Goal: Task Accomplishment & Management: Use online tool/utility

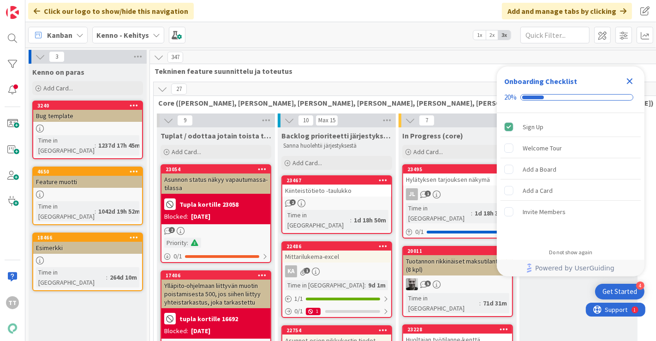
click at [410, 84] on icon "Close Checklist" at bounding box center [629, 81] width 11 height 11
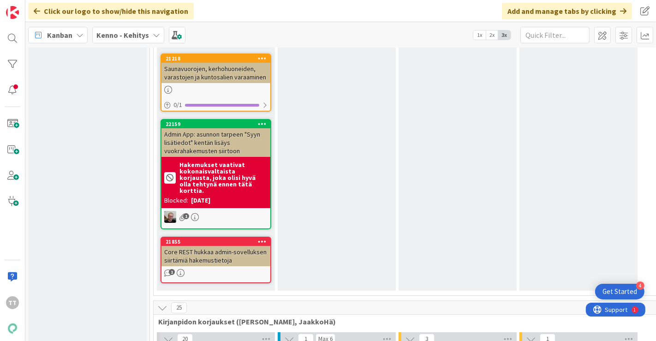
scroll to position [5790, 0]
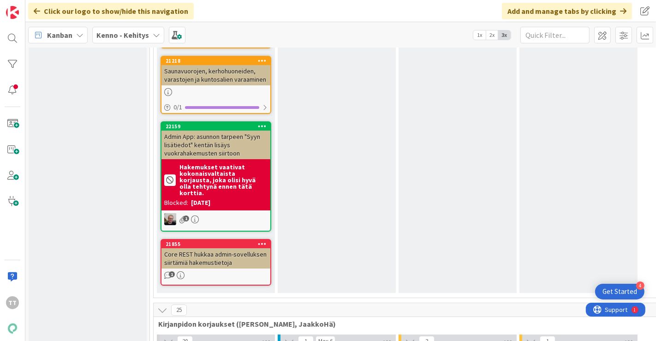
type textarea "x"
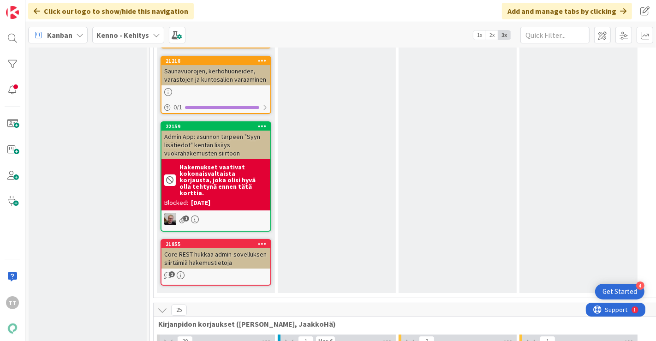
type textarea "V"
type textarea "x"
type textarea "Va"
type textarea "x"
type textarea "Vaku"
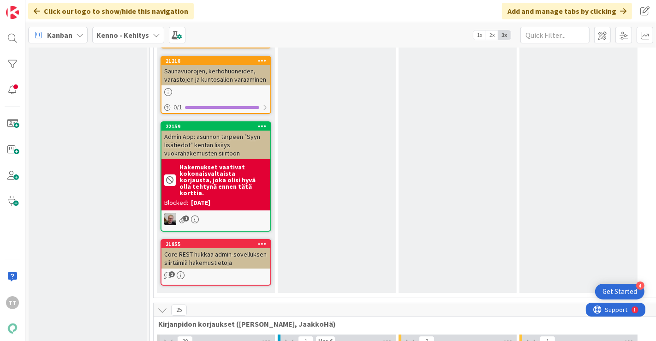
type textarea "x"
type textarea "Vakuu"
type textarea "x"
type textarea "Vakuusta"
type textarea "x"
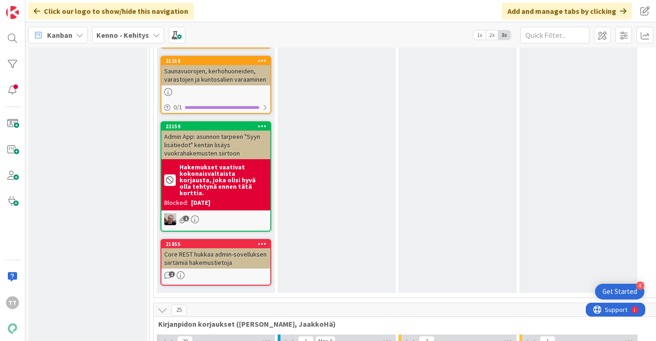
type textarea "Vakuustav"
type textarea "x"
type textarea "Vakuustavo"
type textarea "x"
type textarea "Vakuustavoit"
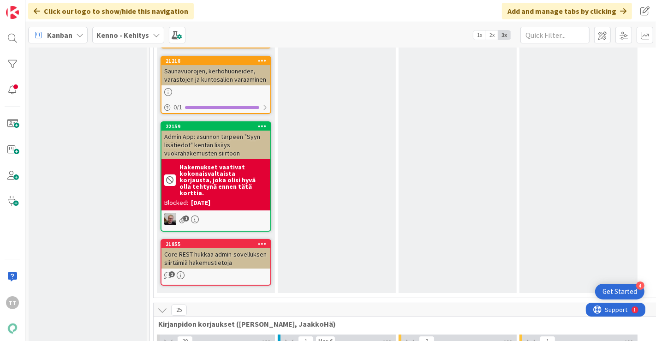
type textarea "x"
type textarea "Vakuustavoitt"
type textarea "x"
type textarea "Vakuustavoitte"
type textarea "x"
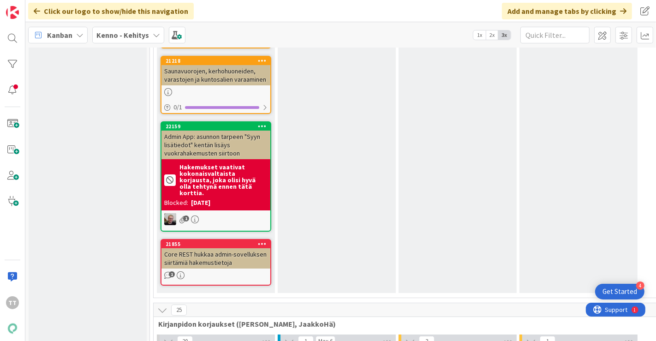
type textarea "Vakuustavoittee"
type textarea "x"
type textarea "Vakuustavoitteel"
type textarea "x"
type textarea "Vakuustavoitteell"
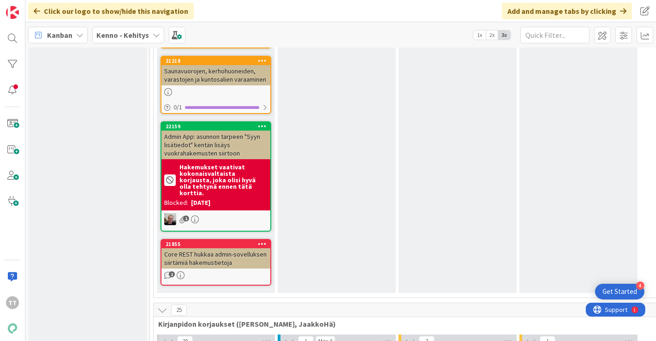
type textarea "x"
type textarea "Vakuustavoitteelle"
type textarea "x"
type textarea "Vakuustavoitteelle"
type textarea "x"
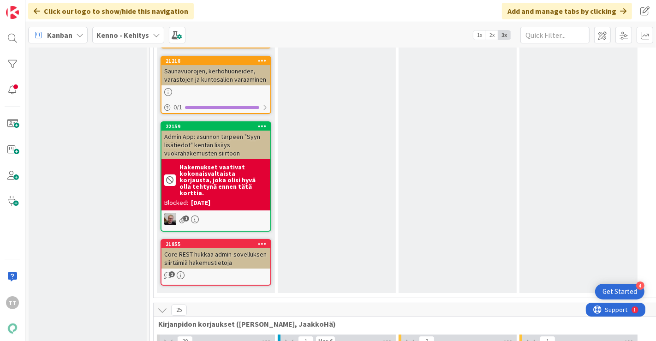
type textarea "Vakuustavoitteelle k"
type textarea "x"
type textarea "Vakuustavoitteelle ki"
type textarea "x"
type textarea "Vakuustavoitteelle kir"
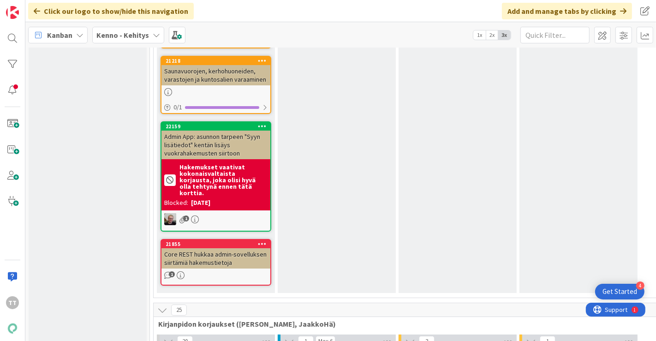
type textarea "x"
type textarea "Vakuustavoitteelle kirja"
type textarea "x"
type textarea "Vakuustavoitteelle kirjau"
type textarea "x"
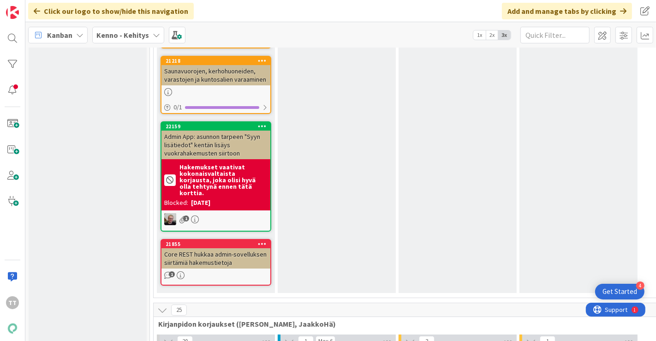
type textarea "Vakuustavoitteelle kirjaus"
type textarea "x"
type textarea "Vakuustavoitteelle kirjausp"
type textarea "x"
type textarea "Vakuustavoitteelle kirjauspäi"
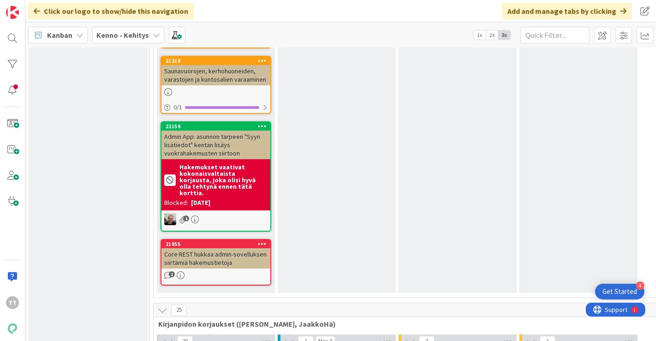
type textarea "x"
type textarea "Vakuustavoitteelle kirjauspäivä"
type textarea "x"
type textarea "Vakuustavoitteelle kirjauspäivä/"
type textarea "x"
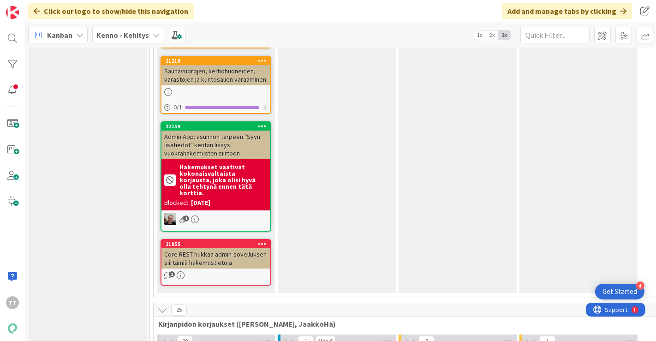
type textarea "Vakuustavoitteelle kirjauspäivä"
type textarea "x"
type textarea "Vakuustavoitteelle kirjauspäivä-"
type textarea "x"
type textarea "Vakuustavoitteelle kirjauspäivä-t"
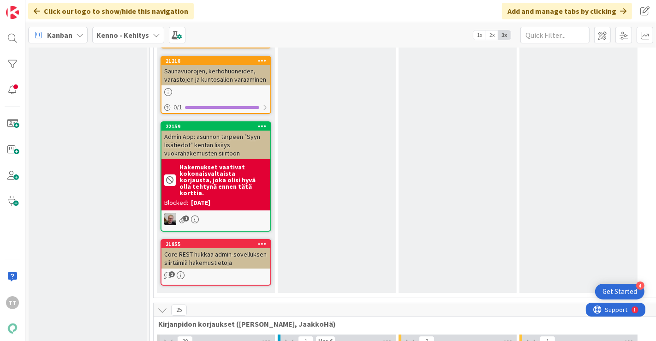
type textarea "x"
type textarea "Vakuustavoitteelle kirjauspäivä-ti"
type textarea "x"
type textarea "Vakuustavoitteelle kirjauspäivä-tie"
type textarea "x"
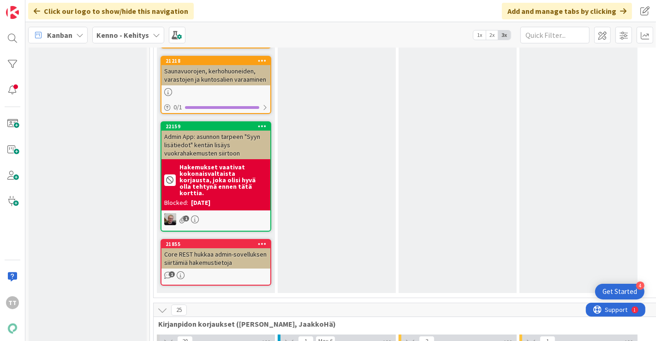
type textarea "Vakuustavoitteelle kirjauspäivä-tiet"
type textarea "x"
type textarea "Vakuustavoitteelle kirjauspäivä-tieto"
type textarea "x"
type textarea "Vakuustavoitteelle kirjauspäivä-tiet"
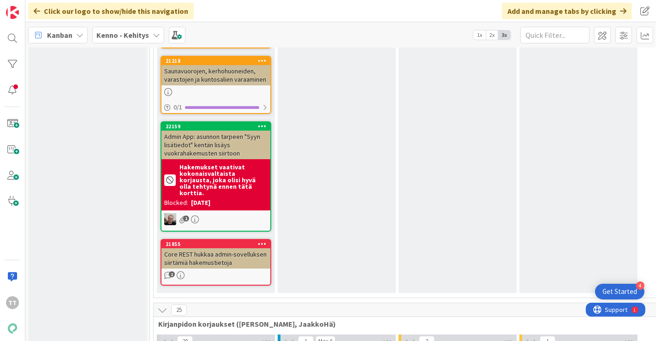
type textarea "x"
type textarea "Vakuustavoitteelle kirjauspäivä-tie"
type textarea "x"
type textarea "Vakuustavoitteelle kirjauspäivä-ti"
type textarea "x"
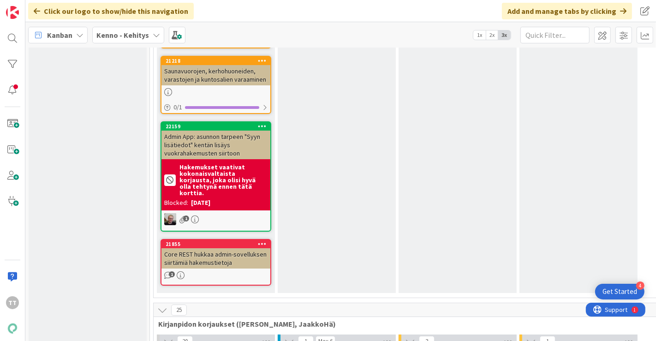
type textarea "Vakuustavoitteelle kirjauspäivä-t"
type textarea "x"
type textarea "Vakuustavoitteelle kirjauspäivä-"
type textarea "x"
type textarea "Vakuustavoitteelle kirjauspäivä"
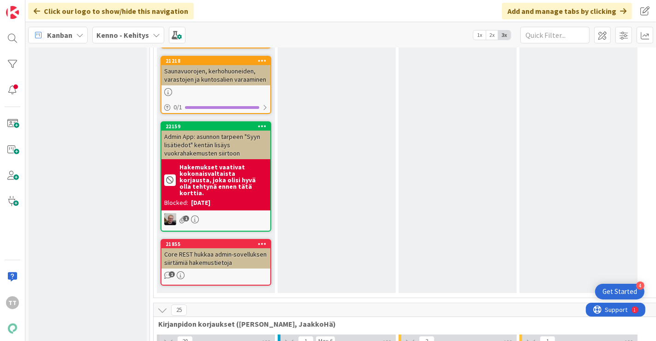
type textarea "x"
type textarea "Vakuustavoitteelle kirjauspäivä/"
type textarea "x"
type textarea "Vakuustavoitteelle kirjauspäivä/l"
type textarea "x"
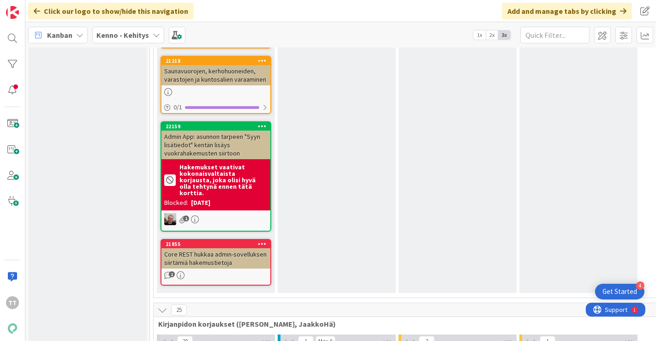
type textarea "Vakuustavoitteelle kirjauspäivä/la"
type textarea "x"
type textarea "Vakuustavoitteelle kirjauspäivä/las"
type textarea "x"
type textarea "Vakuustavoitteelle kirjauspäivä/lask"
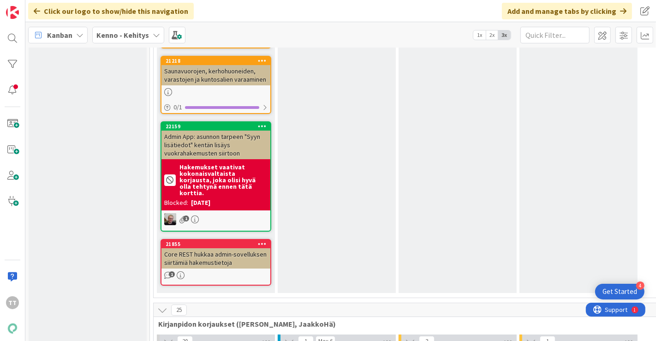
type textarea "x"
type textarea "Vakuustavoitteelle kirjauspäivä/lasku"
type textarea "x"
type textarea "Vakuustavoitteelle kirjauspäivä/laskun"
type textarea "x"
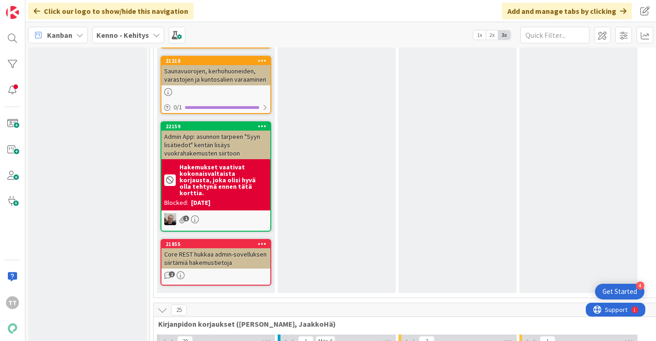
type textarea "Vakuustavoitteelle kirjauspäivä/laskunp"
type textarea "x"
type textarea "Vakuustavoitteelle kirjauspäivä/laskunpä"
type textarea "x"
type textarea "Vakuustavoitteelle kirjauspäivä/laskunpäi"
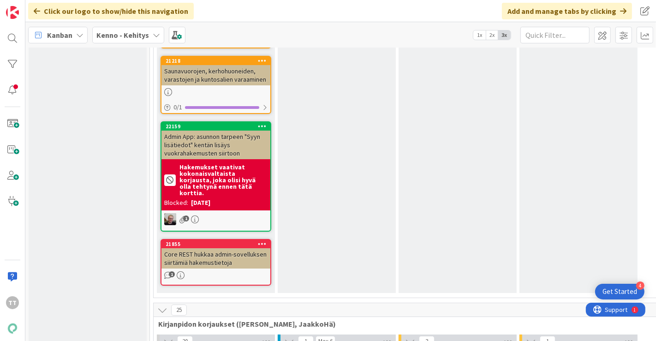
type textarea "x"
type textarea "Vakuustavoitteelle kirjauspäivä/laskunpäiv"
type textarea "x"
type textarea "Vakuustavoitteelle kirjauspäivä/laskunpäivä"
type textarea "x"
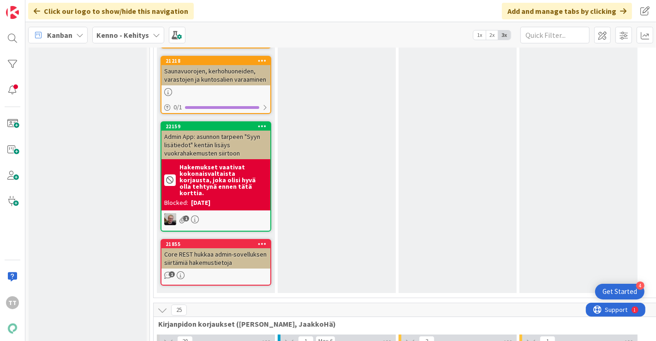
type textarea "Vakuustavoitteelle kirjauspäivä/laskunpäivä ti"
type textarea "x"
type textarea "Vakuustavoitteelle kirjauspäivä/laskunpäivä tie"
type textarea "x"
type textarea "Vakuustavoitteelle kirjauspäivä/laskunpäivä ti"
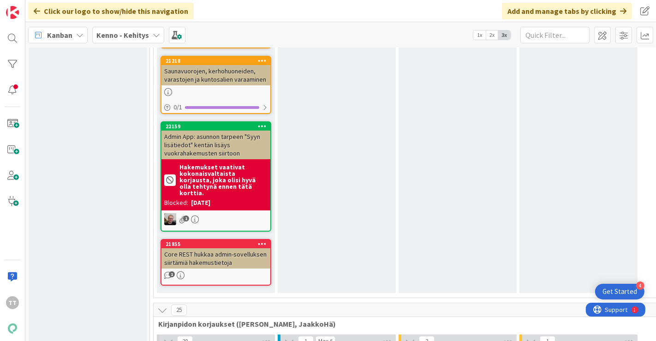
type textarea "x"
type textarea "Vakuustavoitteelle kirjauspäivä/laskunpäivä t"
type textarea "x"
type textarea "Vakuustavoitteelle kirjauspäivä/laskunpäivä"
type textarea "x"
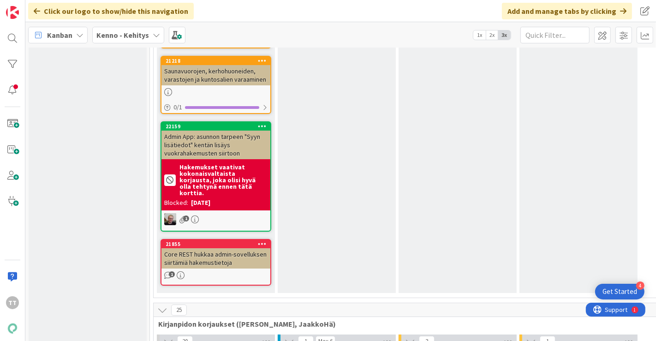
type textarea "Vakuustavoitteelle kirjauspäivä/laskunpäivä -"
type textarea "x"
type textarea "Vakuustavoitteelle kirjauspäivä/laskunpäivä"
type textarea "x"
type textarea "Vakuustavoitteelle kirjauspäivä/laskunpäivä"
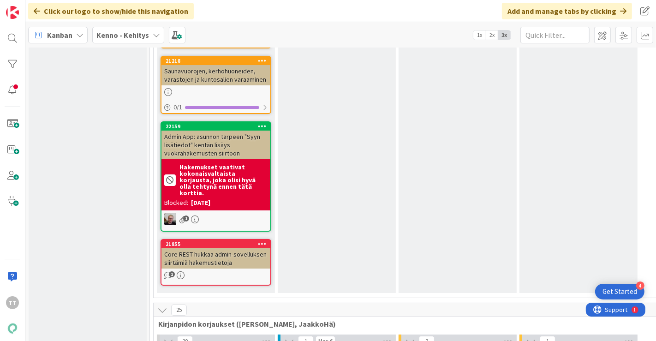
type textarea "x"
type textarea "Vakuustavoitteelle kirjauspäivä/laskunpäivä-"
type textarea "x"
type textarea "Vakuustavoitteelle kirjauspäivä/laskunpäivä-to"
type textarea "x"
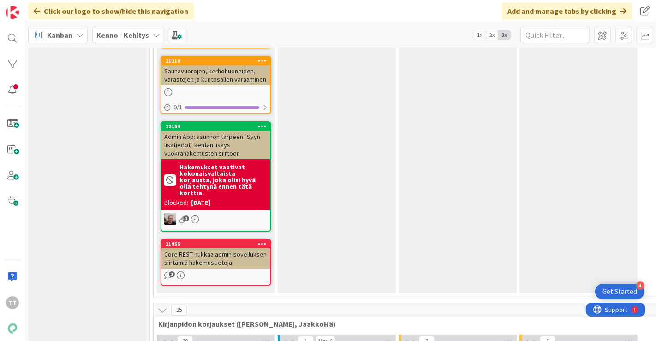
type textarea "Vakuustavoitteelle kirjauspäivä/laskunpäivä-toi"
type textarea "x"
type textarea "Vakuustavoitteelle kirjauspäivä/laskunpäivä-toie"
type textarea "x"
type textarea "Vakuustavoitteelle kirjauspäivä/laskunpäivä-toi"
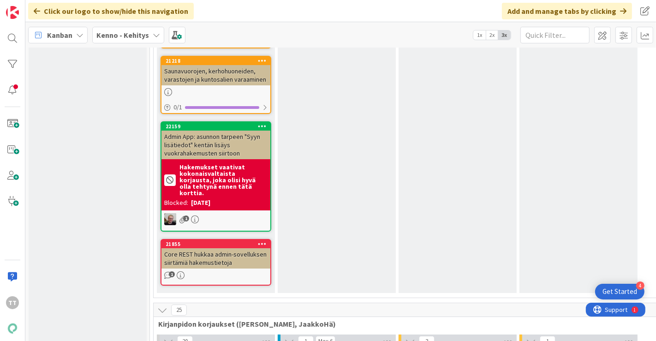
type textarea "x"
type textarea "Vakuustavoitteelle kirjauspäivä/laskunpäivä-to"
type textarea "x"
type textarea "Vakuustavoitteelle kirjauspäivä/laskunpäivä-t"
type textarea "x"
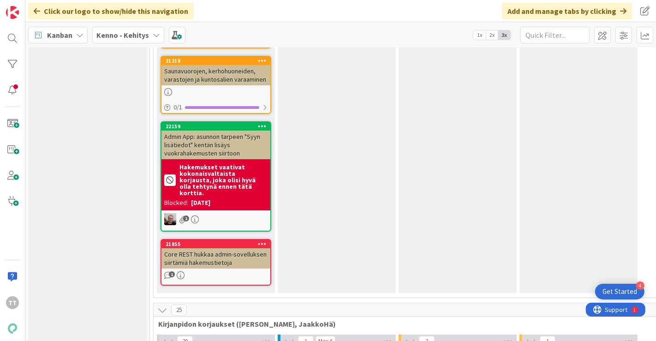
type textarea "Vakuustavoitteelle kirjauspäivä/laskunpäivä-ti"
type textarea "x"
type textarea "Vakuustavoitteelle kirjauspäivä/laskunpäivä-tie"
type textarea "x"
type textarea "Vakuustavoitteelle kirjauspäivä/laskunpäivä-tieto"
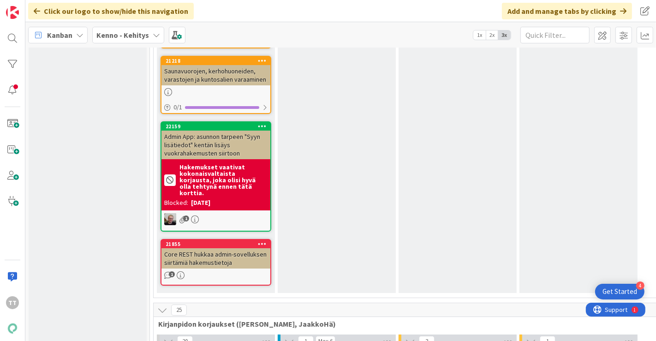
type textarea "x"
type textarea "Vakuustavoitteelle kirjauspäivä/laskunpäivä-tieto"
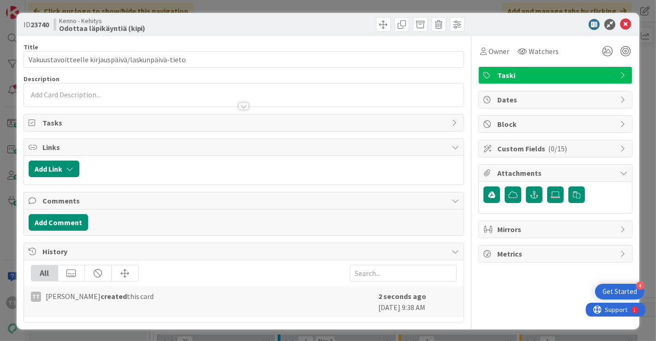
click at [243, 106] on div at bounding box center [243, 105] width 10 height 7
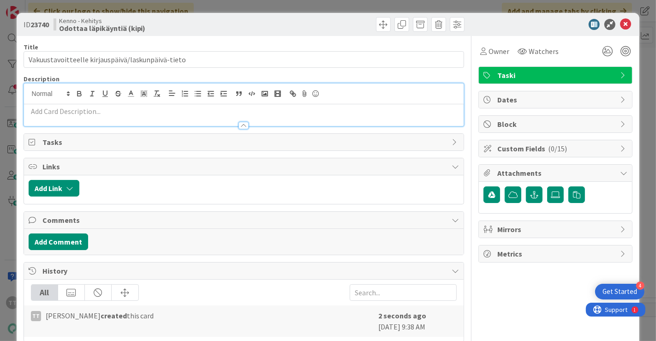
click at [71, 110] on p at bounding box center [244, 111] width 431 height 11
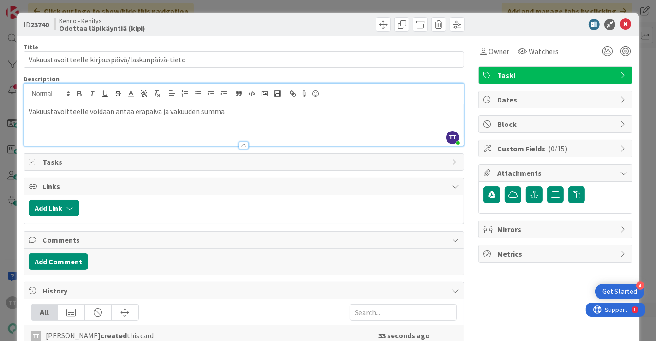
click at [131, 107] on p "Vakuustavoitteelle voidaan antaa eräpäivä ja vakuuden summa" at bounding box center [244, 111] width 431 height 11
click at [294, 107] on p "Vakuustavoitteelle voidaan antaa käyttöliittymässä eräpäivä ja vakuuden summa" at bounding box center [244, 111] width 431 height 11
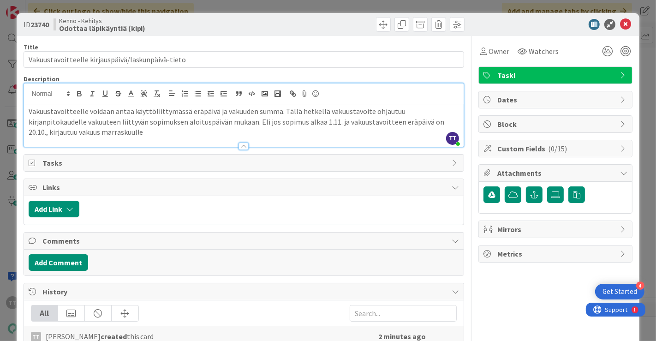
click at [49, 131] on p "Vakuustavoitteelle voidaan antaa käyttöliittymässä eräpäivä ja vakuuden summa. …" at bounding box center [244, 121] width 431 height 31
click at [122, 134] on p "Vakuustavoitteelle voidaan antaa käyttöliittymässä eräpäivä ja vakuuden summa. …" at bounding box center [244, 121] width 431 height 31
drag, startPoint x: 241, startPoint y: 116, endPoint x: 297, endPoint y: 132, distance: 58.5
click at [297, 132] on p "Vakuustavoitteelle voidaan antaa käyttöliittymässä eräpäivä ja vakuuden summa. …" at bounding box center [244, 121] width 431 height 31
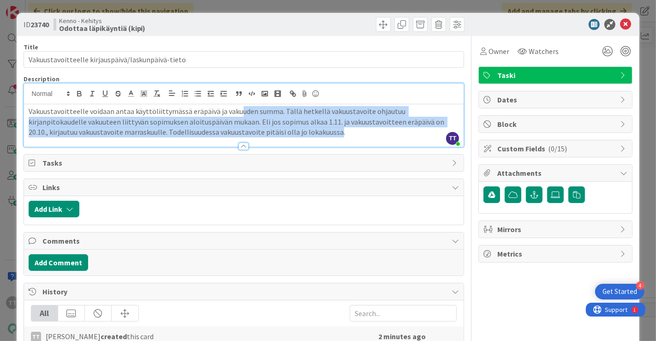
drag, startPoint x: 233, startPoint y: 108, endPoint x: 286, endPoint y: 131, distance: 58.0
click at [286, 131] on p "Vakuustavoitteelle voidaan antaa käyttöliittymässä eräpäivä ja vakuuden summa. …" at bounding box center [244, 121] width 431 height 31
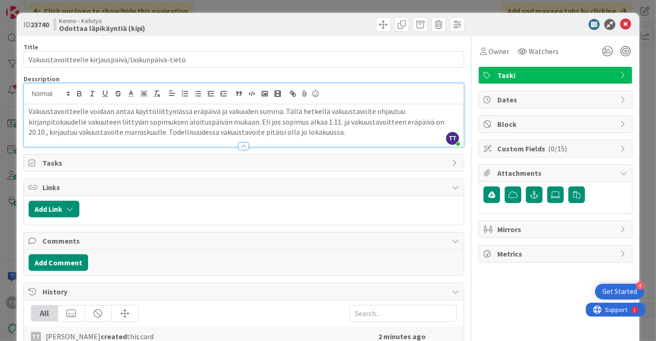
click at [156, 114] on p "Vakuustavoitteelle voidaan antaa käyttöliittymässä eräpäivä ja vakuuden summa. …" at bounding box center [244, 121] width 431 height 31
click at [312, 132] on p "Vakuustavoitteelle voidaan antaa käyttöliittymässä eräpäivä ja vakuuden summa. …" at bounding box center [244, 121] width 431 height 31
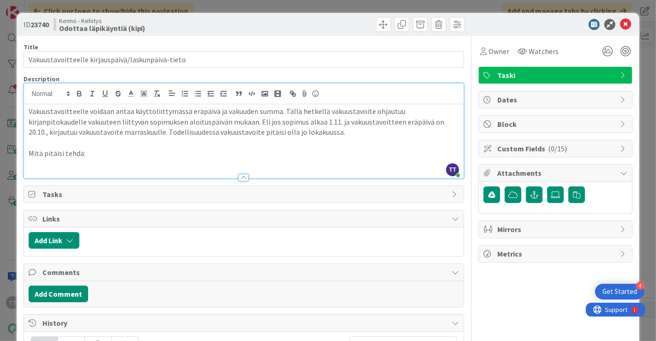
click at [297, 134] on p "Vakuustavoitteelle voidaan antaa käyttöliittymässä eräpäivä ja vakuuden summa. …" at bounding box center [244, 121] width 431 height 31
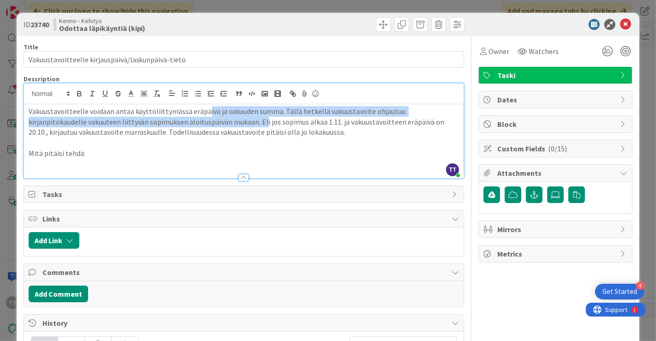
drag, startPoint x: 202, startPoint y: 113, endPoint x: 205, endPoint y: 126, distance: 14.2
click at [205, 126] on p "Vakuustavoitteelle voidaan antaa käyttöliittymässä eräpäivä ja vakuuden summa. …" at bounding box center [244, 121] width 431 height 31
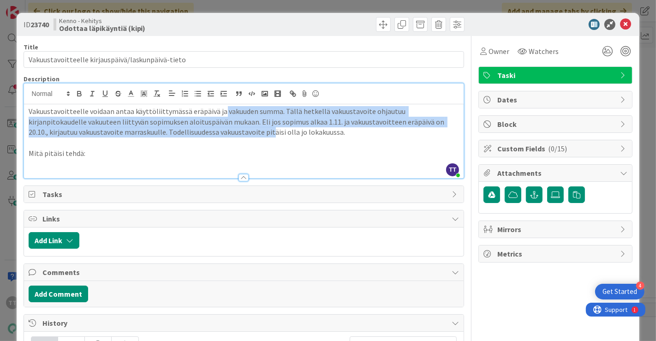
drag, startPoint x: 219, startPoint y: 110, endPoint x: 221, endPoint y: 132, distance: 22.3
click at [221, 132] on p "Vakuustavoitteelle voidaan antaa käyttöliittymässä eräpäivä ja vakuuden summa. …" at bounding box center [244, 121] width 431 height 31
drag, startPoint x: 198, startPoint y: 114, endPoint x: 200, endPoint y: 127, distance: 13.0
click at [200, 127] on p "Vakuustavoitteelle voidaan antaa käyttöliittymässä eräpäivä ja vakuuden summa. …" at bounding box center [244, 121] width 431 height 31
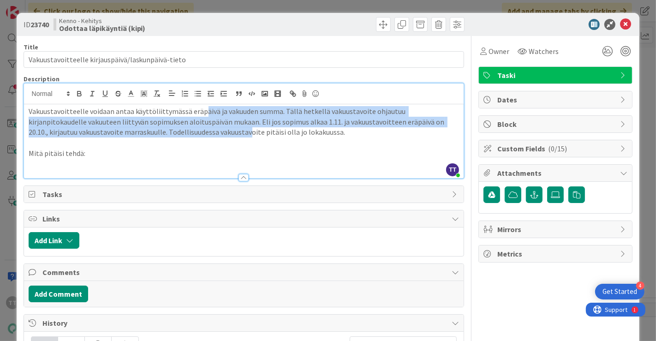
click at [200, 127] on p "Vakuustavoitteelle voidaan antaa käyttöliittymässä eräpäivä ja vakuuden summa. …" at bounding box center [244, 121] width 431 height 31
drag, startPoint x: 244, startPoint y: 111, endPoint x: 247, endPoint y: 131, distance: 20.1
click at [247, 131] on p "Vakuustavoitteelle voidaan antaa käyttöliittymässä eräpäivä ja vakuuden summa. …" at bounding box center [244, 121] width 431 height 31
click at [248, 131] on p "Vakuustavoitteelle voidaan antaa käyttöliittymässä eräpäivä ja vakuuden summa. …" at bounding box center [244, 121] width 431 height 31
drag, startPoint x: 246, startPoint y: 113, endPoint x: 246, endPoint y: 133, distance: 19.8
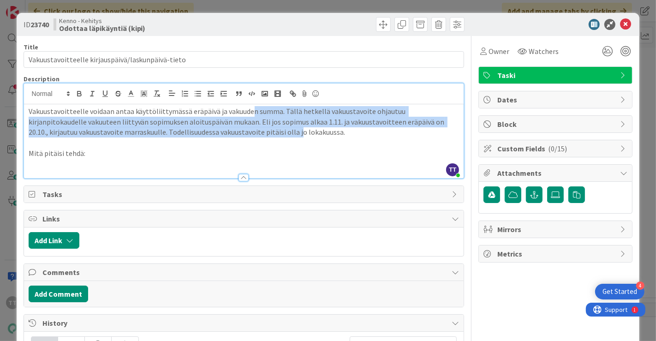
click at [246, 133] on p "Vakuustavoitteelle voidaan antaa käyttöliittymässä eräpäivä ja vakuuden summa. …" at bounding box center [244, 121] width 431 height 31
drag, startPoint x: 245, startPoint y: 113, endPoint x: 249, endPoint y: 132, distance: 20.4
click at [249, 132] on p "Vakuustavoitteelle voidaan antaa käyttöliittymässä eräpäivä ja vakuuden summa. …" at bounding box center [244, 121] width 431 height 31
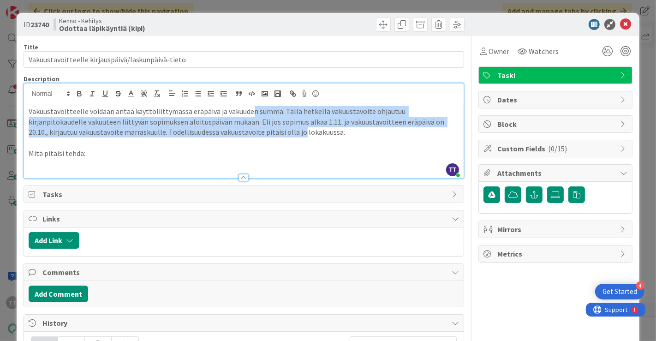
drag, startPoint x: 246, startPoint y: 110, endPoint x: 250, endPoint y: 135, distance: 24.7
click at [250, 135] on p "Vakuustavoitteelle voidaan antaa käyttöliittymässä eräpäivä ja vakuuden summa. …" at bounding box center [244, 121] width 431 height 31
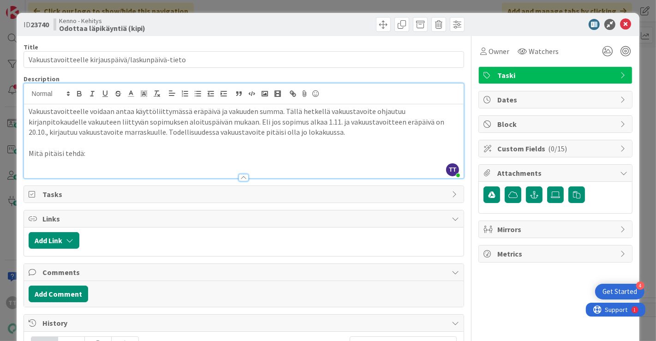
click at [293, 132] on p "Vakuustavoitteelle voidaan antaa käyttöliittymässä eräpäivä ja vakuuden summa. …" at bounding box center [244, 121] width 431 height 31
click at [37, 165] on p at bounding box center [244, 164] width 431 height 11
click at [139, 165] on li "Muutetaan vakuustavoitteen kirjauspäivä vastaamaan" at bounding box center [250, 164] width 420 height 11
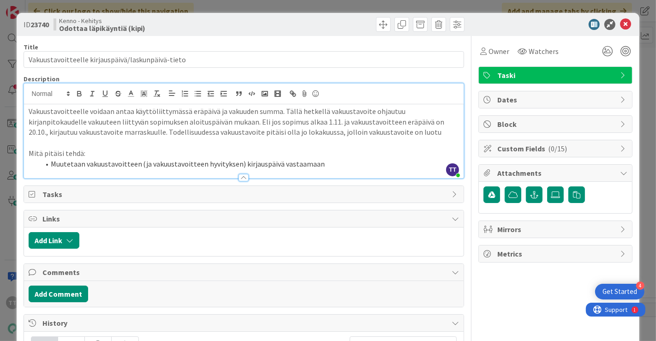
click at [322, 160] on li "Muutetaan vakuustavoitteen (ja vakuustavoitteen hyvityksen) kirjauspäivä vastaa…" at bounding box center [250, 164] width 420 height 11
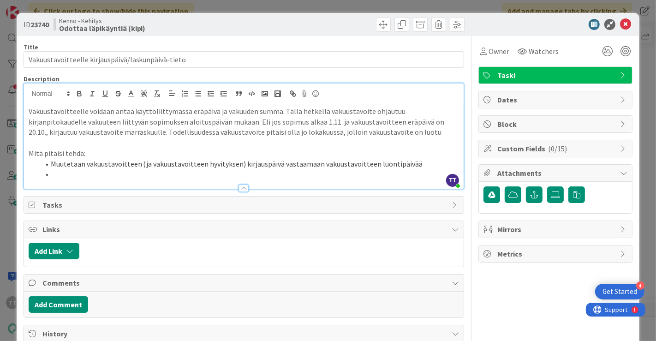
click at [410, 166] on li "Muutetaan vakuustavoitteen (ja vakuustavoitteen hyvityksen) kirjauspäivä vastaa…" at bounding box center [250, 164] width 420 height 11
click at [200, 134] on p "Vakuustavoitteelle voidaan antaa käyttöliittymässä eräpäivä ja vakuuden summa. …" at bounding box center [244, 121] width 431 height 31
click at [64, 171] on li at bounding box center [250, 174] width 420 height 11
click at [410, 161] on li "Muutetaan vakuustavoitteen (ja vakuustavoitteen hyvityksen) kirjauspäivä vastaa…" at bounding box center [250, 164] width 420 height 11
click at [65, 173] on li at bounding box center [250, 174] width 420 height 11
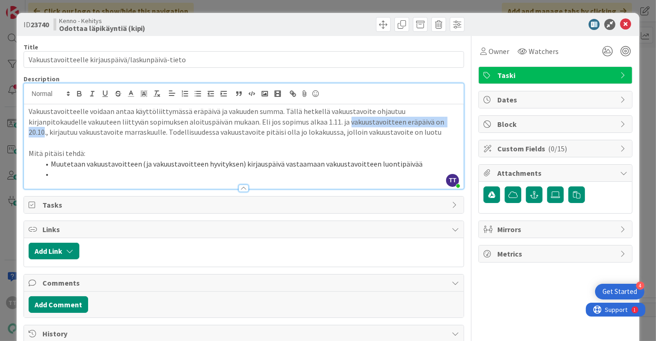
drag, startPoint x: 288, startPoint y: 122, endPoint x: 395, endPoint y: 118, distance: 106.6
click at [395, 118] on p "Vakuustavoitteelle voidaan antaa käyttöliittymässä eräpäivä ja vakuuden summa. …" at bounding box center [244, 121] width 431 height 31
click at [222, 132] on p "Vakuustavoitteelle voidaan antaa käyttöliittymässä eräpäivä ja vakuuden summa. …" at bounding box center [244, 121] width 431 height 31
click at [302, 126] on p "Vakuustavoitteelle voidaan antaa käyttöliittymässä eräpäivä ja vakuuden summa. …" at bounding box center [244, 121] width 431 height 31
click at [357, 132] on p "Vakuustavoitteelle voidaan antaa käyttöliittymässä eräpäivä ja vakuuden summa. …" at bounding box center [244, 121] width 431 height 31
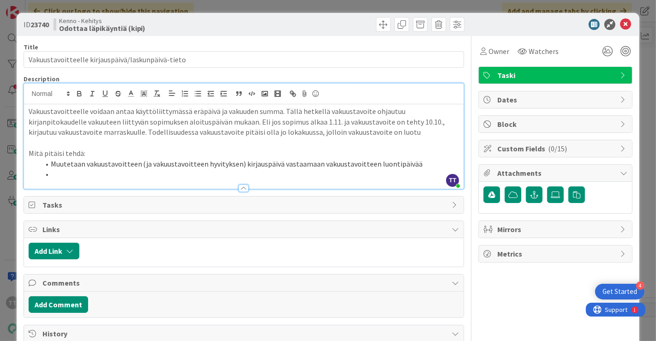
click at [382, 132] on p "Vakuustavoitteelle voidaan antaa käyttöliittymässä eräpäivä ja vakuuden summa. …" at bounding box center [244, 121] width 431 height 31
click at [83, 173] on li at bounding box center [250, 174] width 420 height 11
click at [236, 162] on li "Muutetaan vakuustavoitteen (ja vakuustavoitteen hyvityksen) kirjauspäivä vastaa…" at bounding box center [250, 164] width 420 height 11
click at [84, 172] on li at bounding box center [250, 174] width 420 height 11
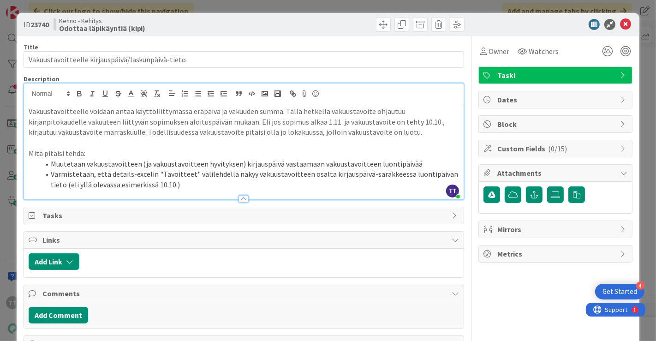
click at [73, 131] on p "Vakuustavoitteelle voidaan antaa käyttöliittymässä eräpäivä ja vakuuden summa. …" at bounding box center [244, 121] width 431 height 31
click at [410, 27] on icon at bounding box center [625, 24] width 11 height 11
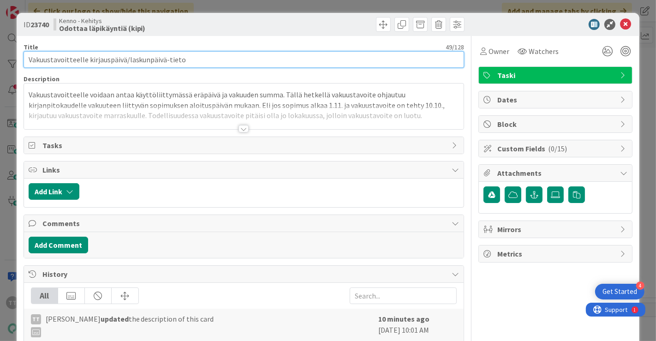
click at [118, 59] on input "Vakuustavoitteelle kirjauspäivä/laskunpäivä-tieto" at bounding box center [244, 59] width 441 height 17
drag, startPoint x: 200, startPoint y: 60, endPoint x: 86, endPoint y: 58, distance: 113.5
click at [86, 58] on input "Vakuustavoitteelle kirjauspäivä/laskunpäivä-tieto" at bounding box center [244, 59] width 441 height 17
type input "Vakuustavoitteelle kirjauspäiväksi luontipäivä"
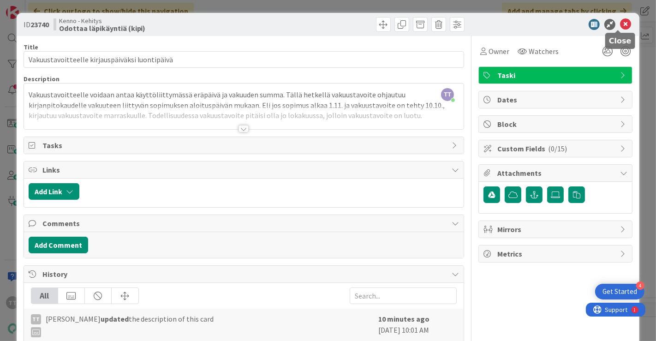
click at [410, 23] on icon at bounding box center [625, 24] width 11 height 11
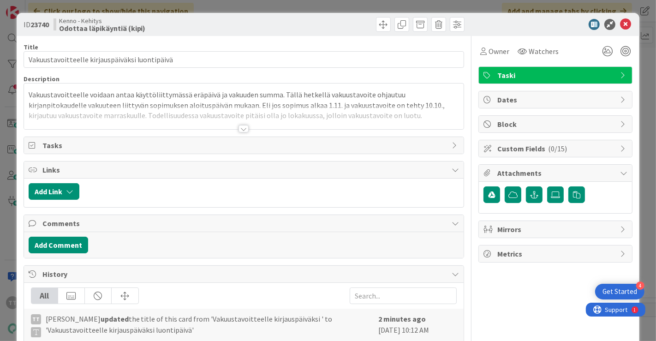
click at [238, 128] on div at bounding box center [243, 128] width 10 height 7
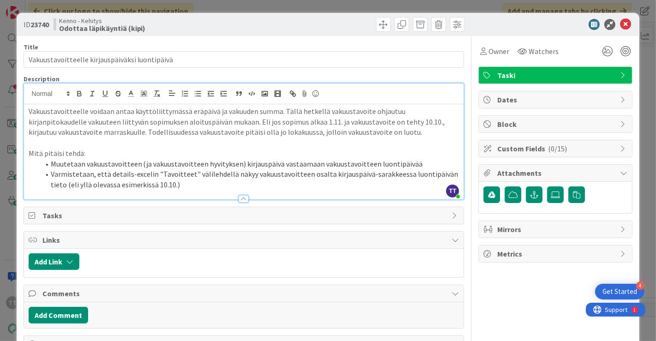
click at [388, 133] on p "Vakuustavoitteelle voidaan antaa käyttöliittymässä eräpäivä ja vakuuden summa. …" at bounding box center [244, 121] width 431 height 31
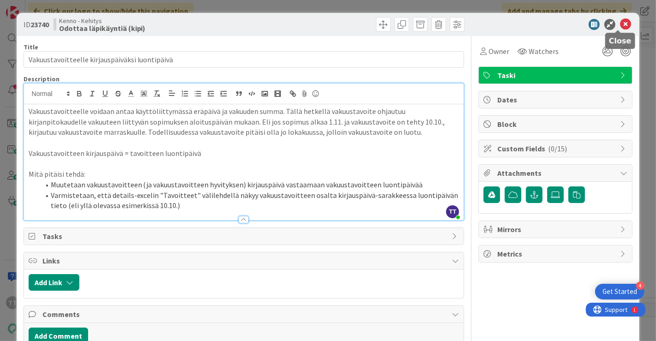
click at [410, 25] on icon at bounding box center [625, 24] width 11 height 11
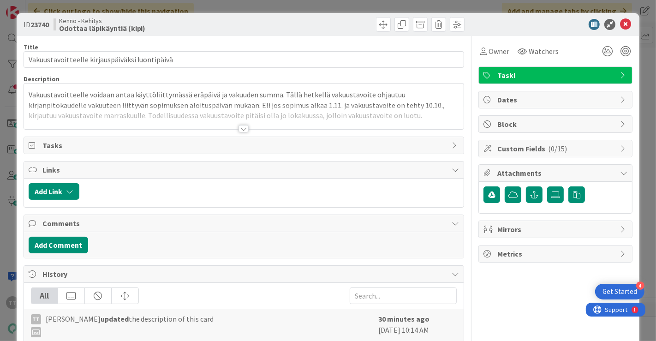
click at [240, 126] on div at bounding box center [243, 128] width 10 height 7
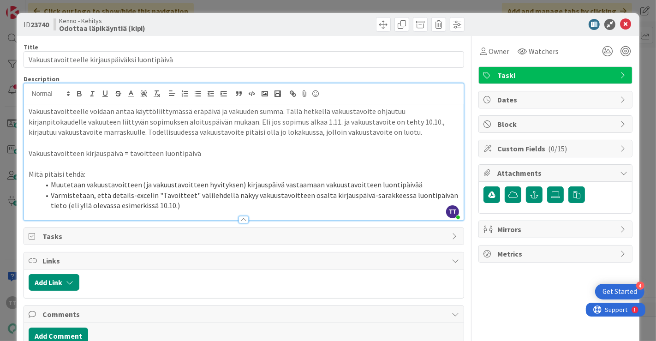
click at [202, 152] on p "Vakuustavoitteen kirjauspäivä = tavoitteen luontipäivä" at bounding box center [244, 153] width 431 height 11
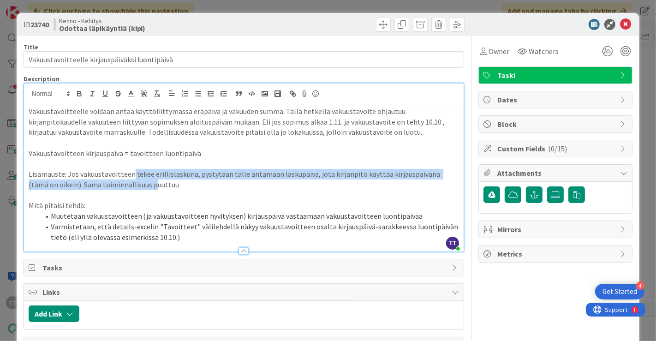
drag, startPoint x: 131, startPoint y: 170, endPoint x: 133, endPoint y: 184, distance: 14.0
click at [133, 184] on p "Lisämauste: Jos vakuustavoitteen tekee erillislaskuna, pystytään tälle antamaan…" at bounding box center [244, 179] width 431 height 21
drag, startPoint x: 133, startPoint y: 172, endPoint x: 133, endPoint y: 186, distance: 14.8
click at [133, 186] on p "Lisämauste: Jos vakuustavoitteen tekee erillislaskuna, pystytään tälle antamaan…" at bounding box center [244, 179] width 431 height 21
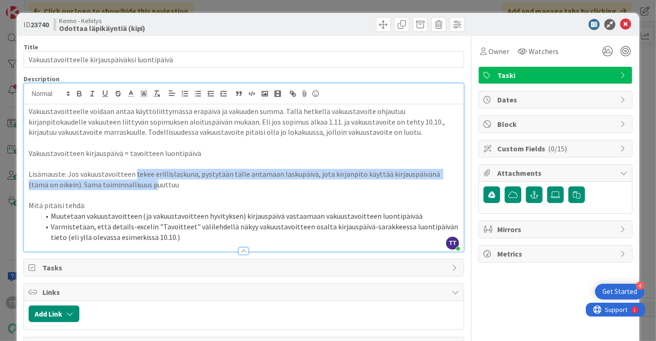
click at [133, 186] on p "Lisämauste: Jos vakuustavoitteen tekee erillislaskuna, pystytään tälle antamaan…" at bounding box center [244, 179] width 431 height 21
drag, startPoint x: 131, startPoint y: 173, endPoint x: 131, endPoint y: 187, distance: 14.3
click at [131, 187] on p "Lisämauste: Jos vakuustavoitteen tekee erillislaskuna, pystytään tälle antamaan…" at bounding box center [244, 179] width 431 height 21
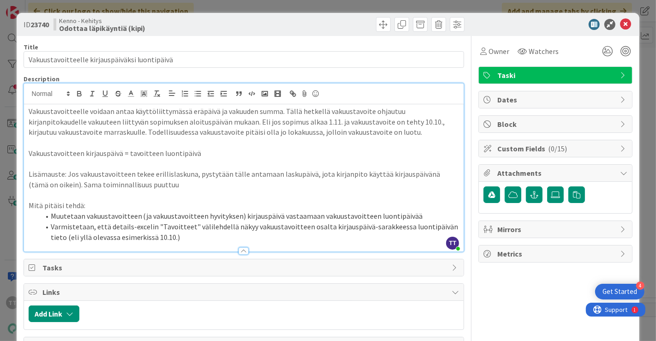
click at [175, 184] on p "Lisämauste: Jos vakuustavoitteen tekee erillislaskuna, pystytään tälle antamaan…" at bounding box center [244, 179] width 431 height 21
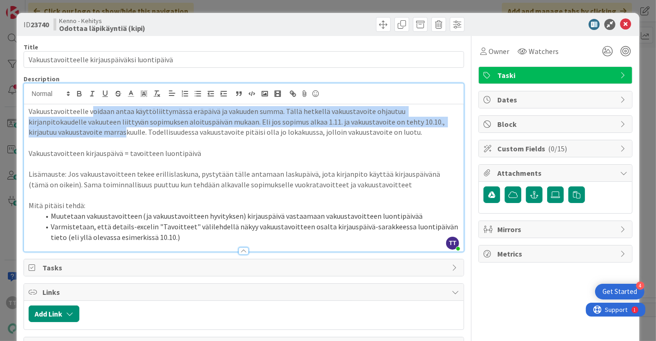
drag, startPoint x: 89, startPoint y: 110, endPoint x: 95, endPoint y: 130, distance: 21.2
click at [95, 130] on p "Vakuustavoitteelle voidaan antaa käyttöliittymässä eräpäivä ja vakuuden summa. …" at bounding box center [244, 121] width 431 height 31
drag, startPoint x: 109, startPoint y: 108, endPoint x: 111, endPoint y: 134, distance: 25.4
click at [111, 134] on p "Vakuustavoitteelle voidaan antaa käyttöliittymässä eräpäivä ja vakuuden summa. …" at bounding box center [244, 121] width 431 height 31
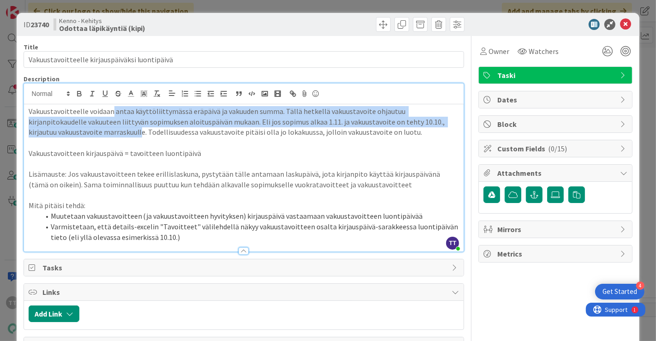
click at [111, 134] on p "Vakuustavoitteelle voidaan antaa käyttöliittymässä eräpäivä ja vakuuden summa. …" at bounding box center [244, 121] width 431 height 31
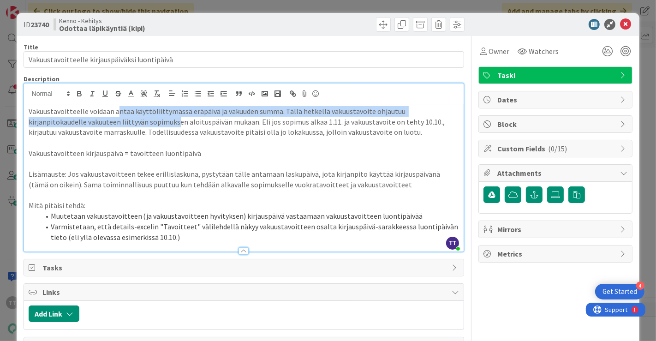
drag, startPoint x: 117, startPoint y: 105, endPoint x: 118, endPoint y: 127, distance: 22.2
click at [118, 127] on div "Vakuustavoitteelle voidaan antaa käyttöliittymässä eräpäivä ja vakuuden summa. …" at bounding box center [244, 177] width 440 height 147
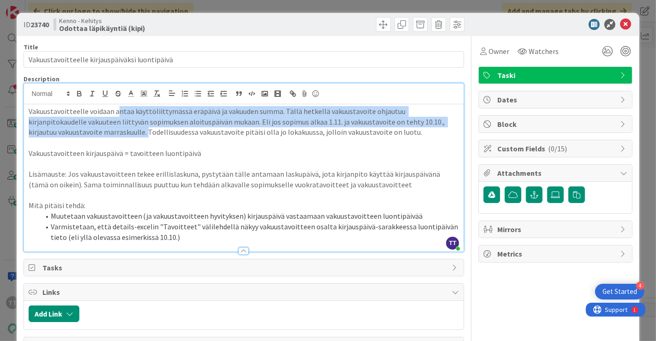
click at [118, 127] on p "Vakuustavoitteelle voidaan antaa käyttöliittymässä eräpäivä ja vakuuden summa. …" at bounding box center [244, 121] width 431 height 31
drag, startPoint x: 118, startPoint y: 106, endPoint x: 116, endPoint y: 131, distance: 25.5
click at [116, 131] on p "Vakuustavoitteelle voidaan antaa käyttöliittymässä eräpäivä ja vakuuden summa. …" at bounding box center [244, 121] width 431 height 31
drag, startPoint x: 126, startPoint y: 108, endPoint x: 127, endPoint y: 130, distance: 21.2
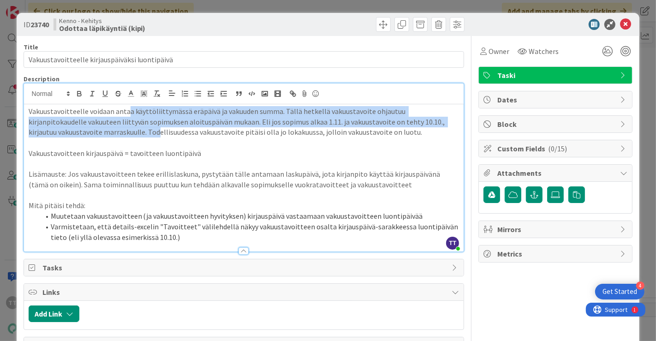
click at [127, 130] on p "Vakuustavoitteelle voidaan antaa käyttöliittymässä eräpäivä ja vakuuden summa. …" at bounding box center [244, 121] width 431 height 31
drag, startPoint x: 132, startPoint y: 106, endPoint x: 134, endPoint y: 134, distance: 28.6
click at [134, 134] on p "Vakuustavoitteelle voidaan antaa käyttöliittymässä eräpäivä ja vakuuden summa. …" at bounding box center [244, 121] width 431 height 31
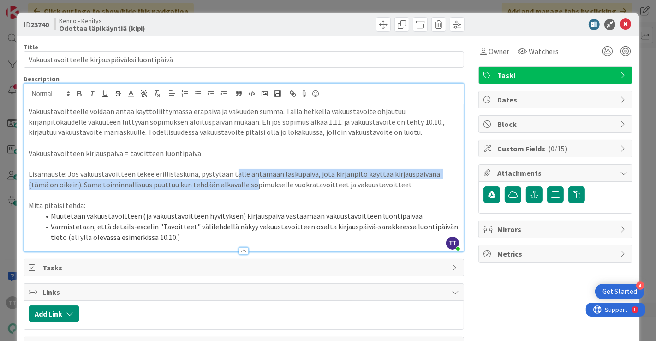
drag, startPoint x: 229, startPoint y: 171, endPoint x: 234, endPoint y: 188, distance: 17.8
click at [234, 188] on p "Lisämauste: Jos vakuustavoitteen tekee erillislaskuna, pystytään tälle antamaan…" at bounding box center [244, 179] width 431 height 21
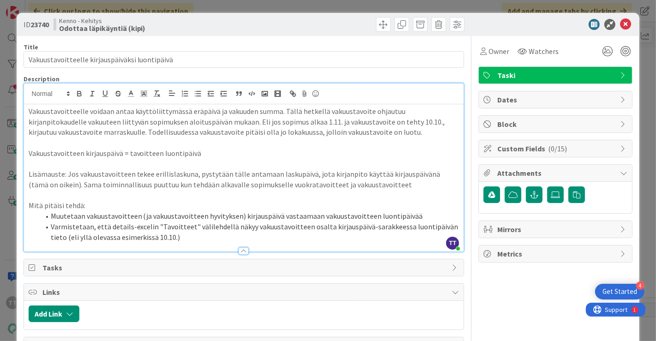
click at [396, 184] on p "Lisämauste: Jos vakuustavoitteen tekee erillislaskuna, pystytään tälle antamaan…" at bounding box center [244, 179] width 431 height 21
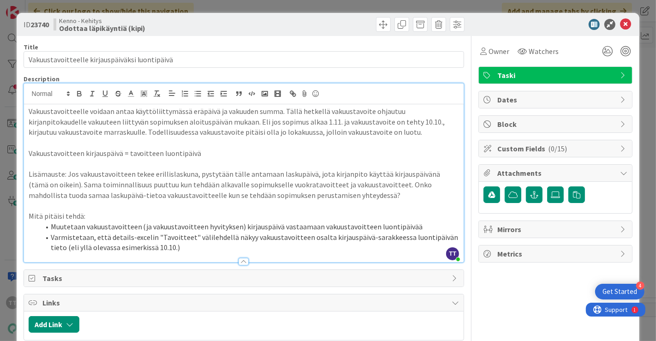
click at [410, 226] on li "Muutetaan vakuustavoitteen (ja vakuustavoitteen hyvityksen) kirjauspäivä vastaa…" at bounding box center [250, 226] width 420 height 11
